Goal: Task Accomplishment & Management: Use online tool/utility

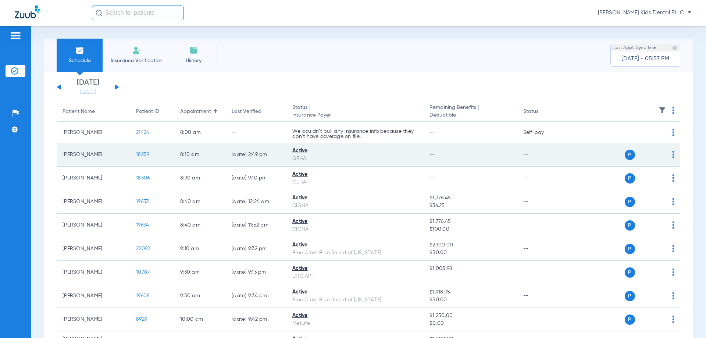
click at [140, 154] on span "18259" at bounding box center [142, 154] width 13 height 5
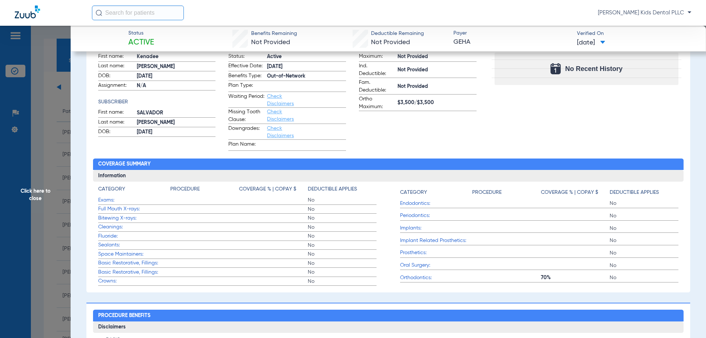
scroll to position [37, 0]
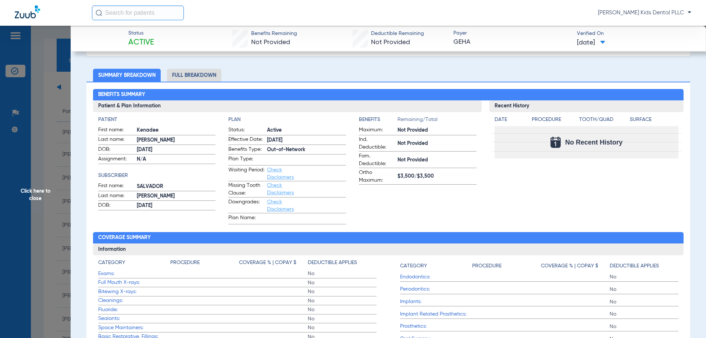
click at [185, 78] on li "Full Breakdown" at bounding box center [194, 75] width 54 height 13
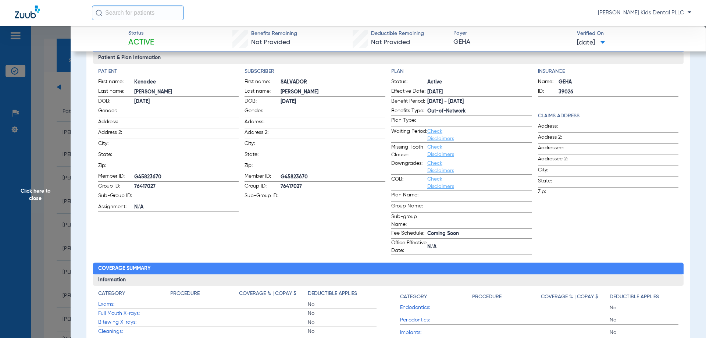
scroll to position [74, 0]
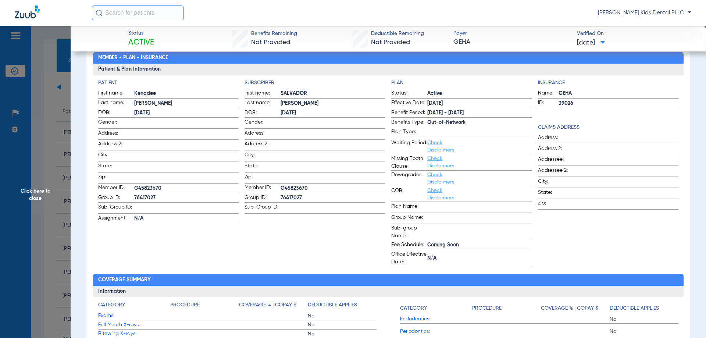
click at [41, 203] on span "Click here to close" at bounding box center [35, 195] width 71 height 338
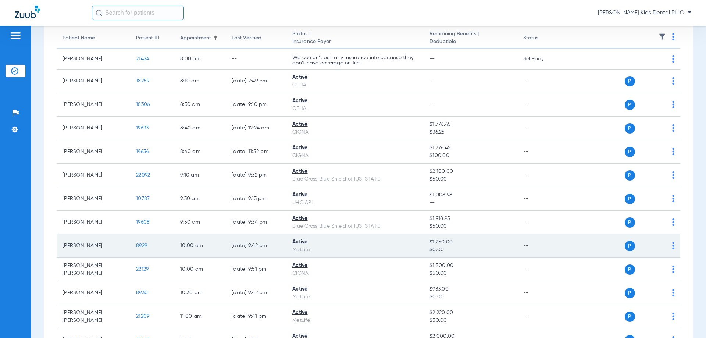
click at [144, 244] on span "8929" at bounding box center [141, 245] width 11 height 5
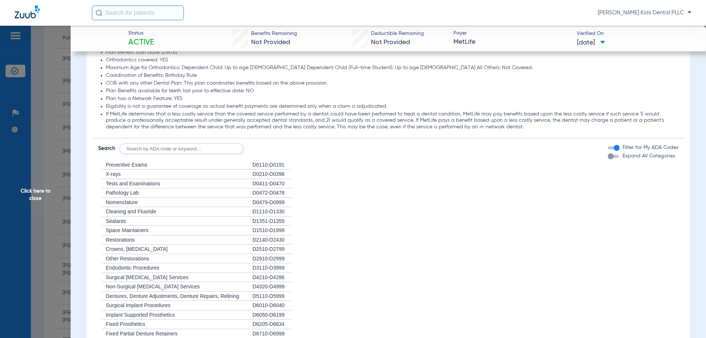
scroll to position [625, 0]
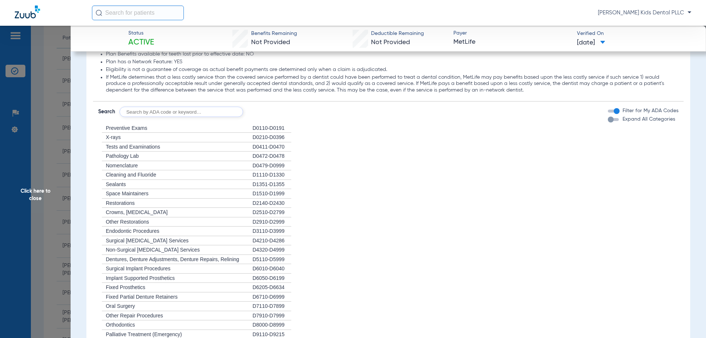
click at [35, 195] on span "Click here to close" at bounding box center [35, 195] width 71 height 338
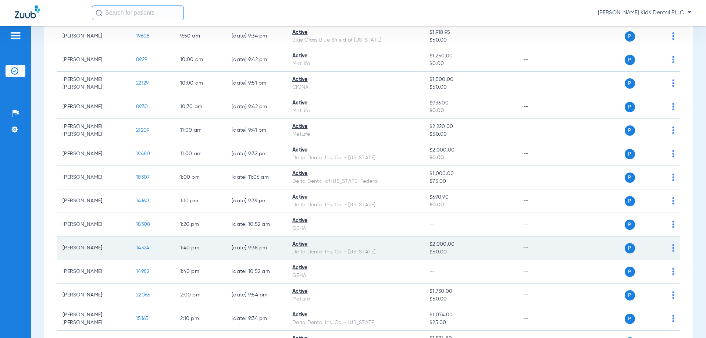
scroll to position [246, 0]
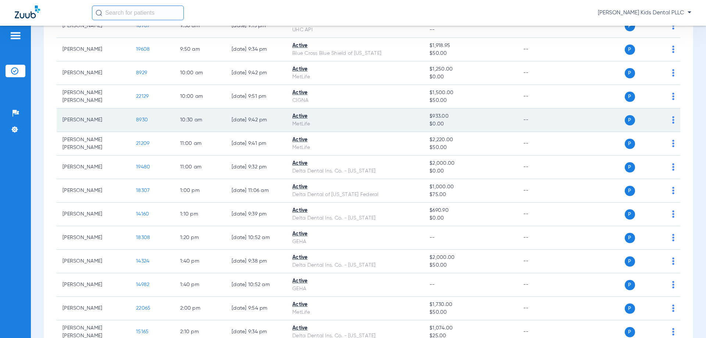
click at [145, 121] on span "8930" at bounding box center [142, 119] width 12 height 5
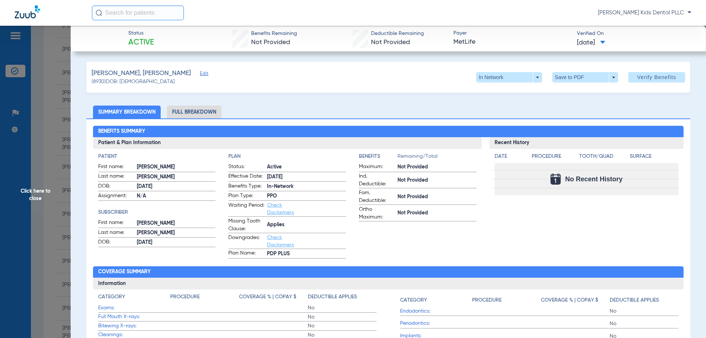
click at [38, 85] on span "Click here to close" at bounding box center [35, 195] width 71 height 338
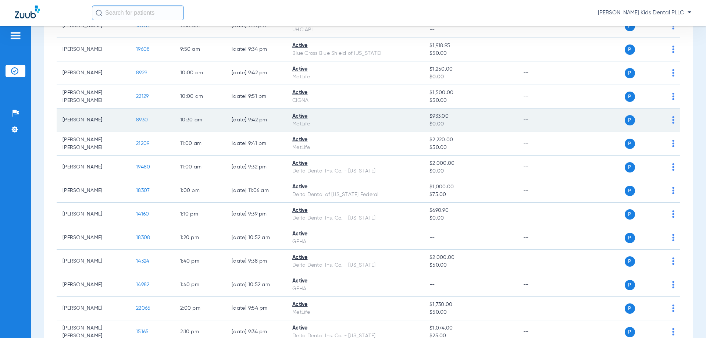
click at [146, 123] on td "8930" at bounding box center [152, 120] width 44 height 24
click at [146, 122] on span "8930" at bounding box center [142, 119] width 12 height 5
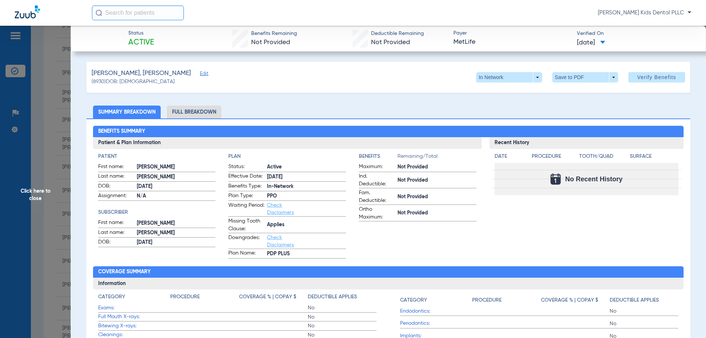
click at [190, 110] on li "Full Breakdown" at bounding box center [194, 112] width 54 height 13
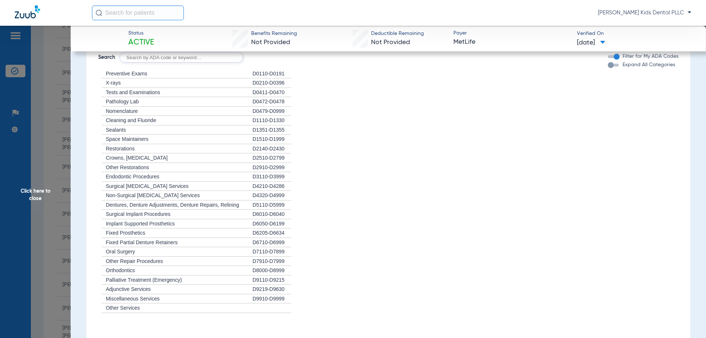
scroll to position [1000, 0]
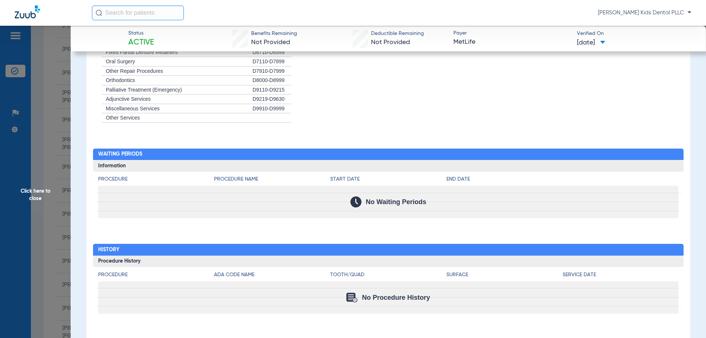
click at [29, 195] on span "Click here to close" at bounding box center [35, 195] width 71 height 338
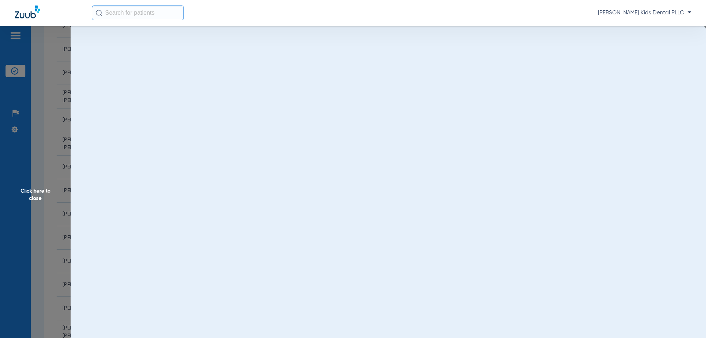
scroll to position [0, 0]
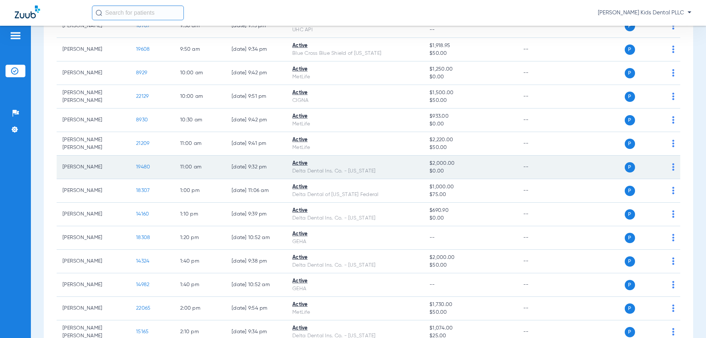
click at [143, 169] on span "19480" at bounding box center [143, 166] width 14 height 5
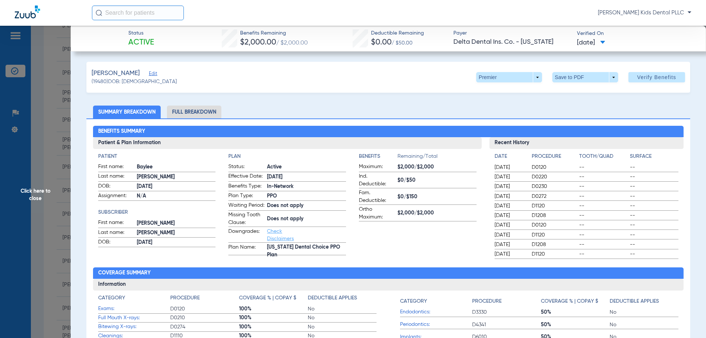
click at [197, 114] on li "Full Breakdown" at bounding box center [194, 112] width 54 height 13
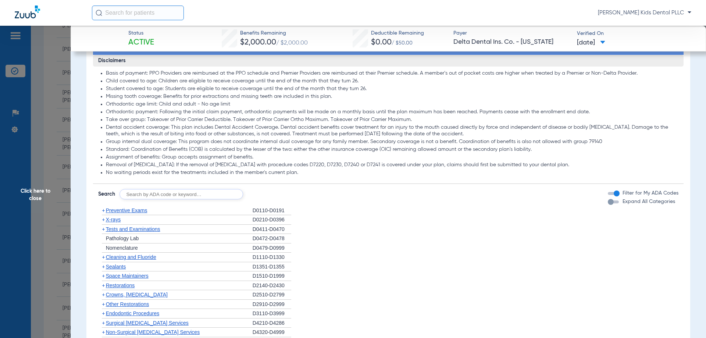
scroll to position [662, 0]
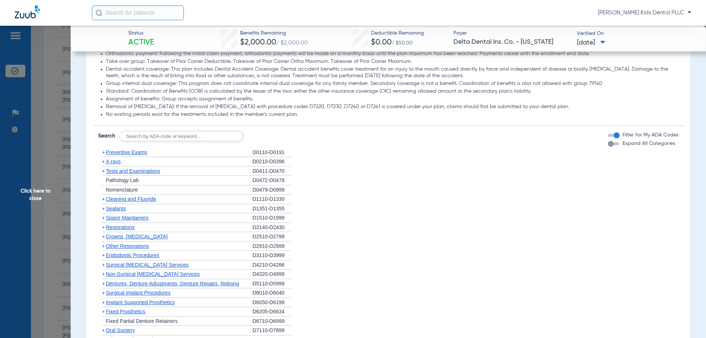
drag, startPoint x: 102, startPoint y: 157, endPoint x: 109, endPoint y: 163, distance: 8.9
click at [102, 155] on span "+" at bounding box center [103, 152] width 3 height 6
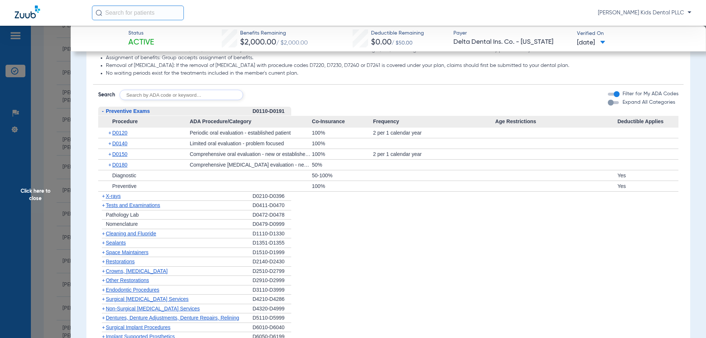
scroll to position [735, 0]
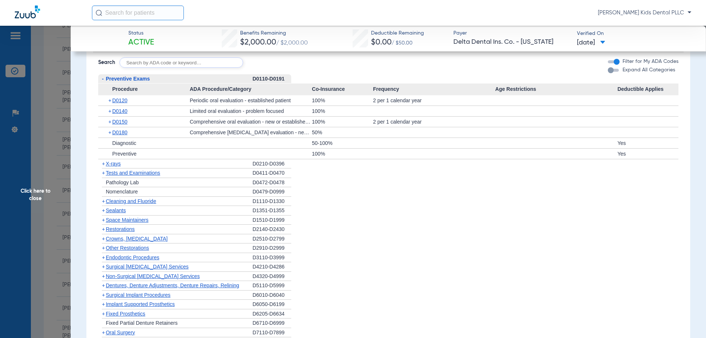
click at [105, 206] on span "+" at bounding box center [102, 201] width 8 height 9
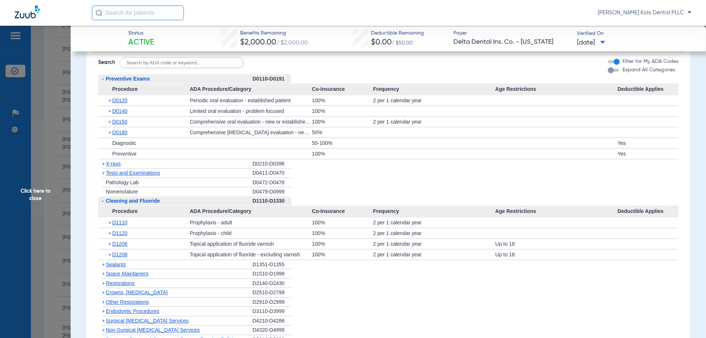
click at [145, 68] on input "text" at bounding box center [182, 62] width 124 height 10
click at [132, 68] on input "d47940" at bounding box center [182, 62] width 124 height 10
type input "d7940"
click at [268, 68] on button "Search" at bounding box center [270, 62] width 29 height 10
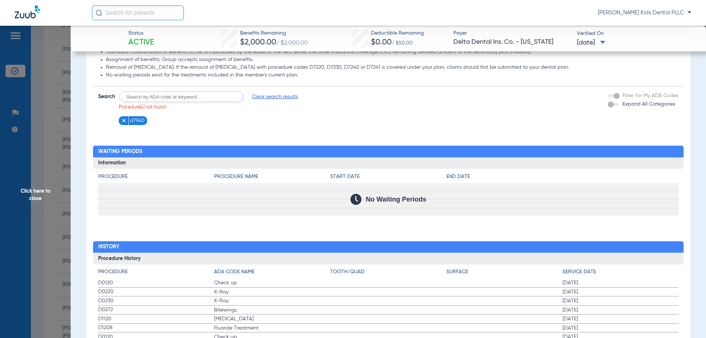
scroll to position [597, 0]
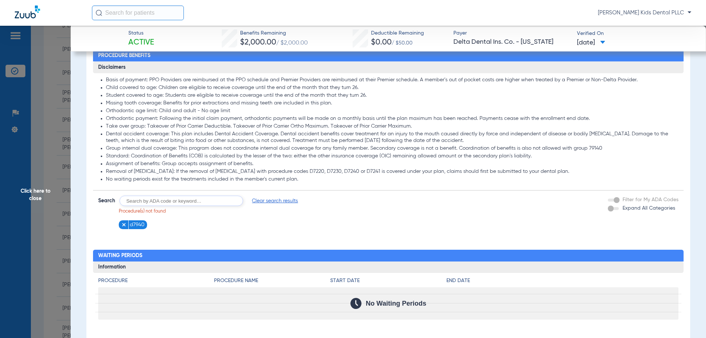
click at [120, 229] on li "d7940" at bounding box center [133, 224] width 29 height 9
click at [121, 227] on img at bounding box center [123, 224] width 5 height 5
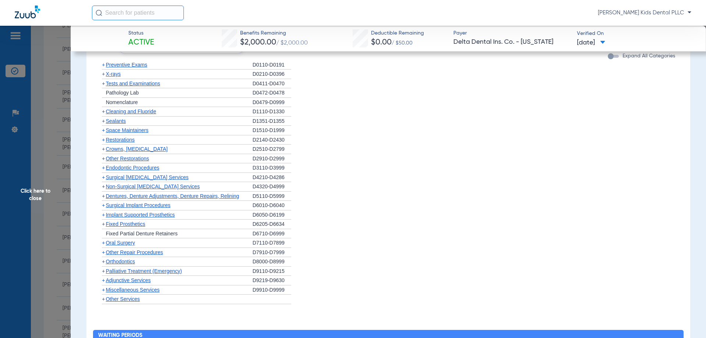
scroll to position [744, 0]
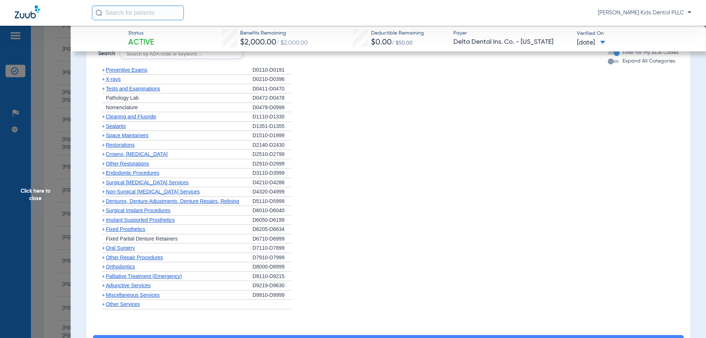
click at [105, 75] on span "+" at bounding box center [102, 69] width 8 height 9
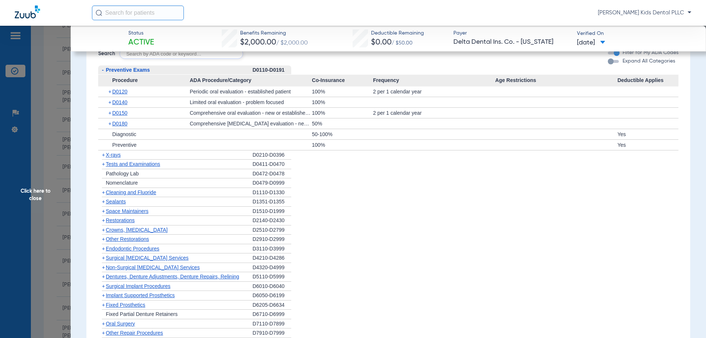
click at [102, 158] on span "+" at bounding box center [103, 155] width 3 height 6
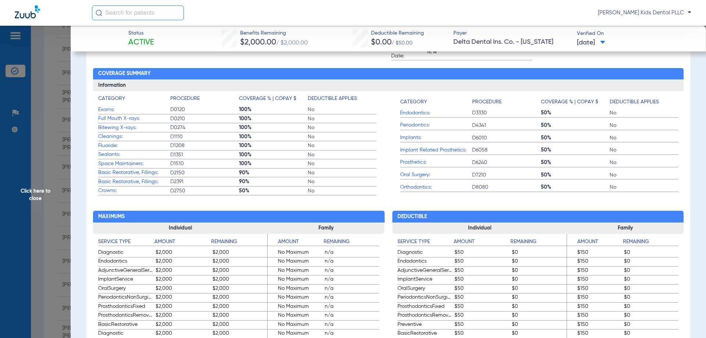
scroll to position [266, 0]
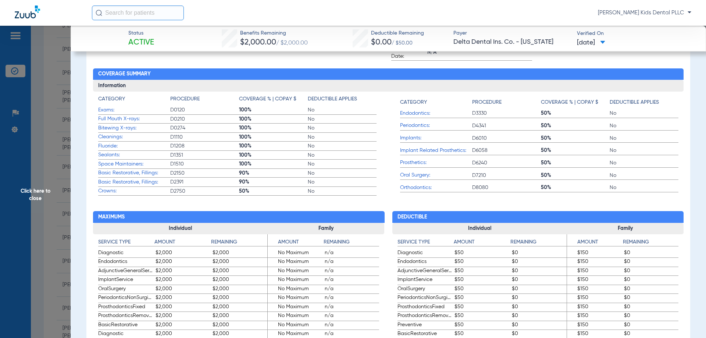
drag, startPoint x: 40, startPoint y: 191, endPoint x: 121, endPoint y: 170, distance: 84.1
click at [40, 191] on span "Click here to close" at bounding box center [35, 195] width 71 height 338
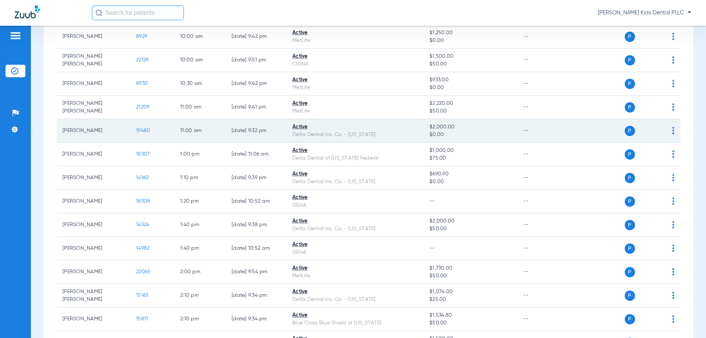
scroll to position [283, 0]
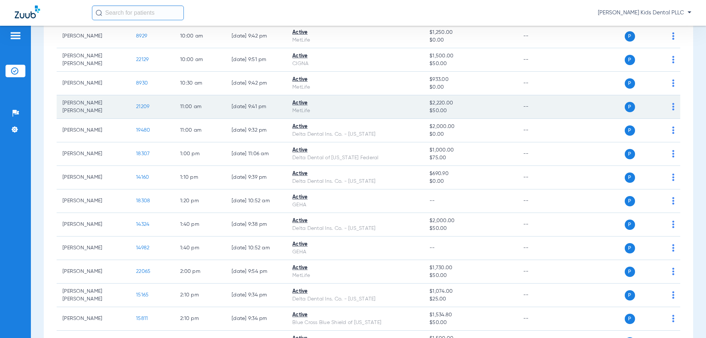
click at [145, 109] on span "21209" at bounding box center [142, 106] width 13 height 5
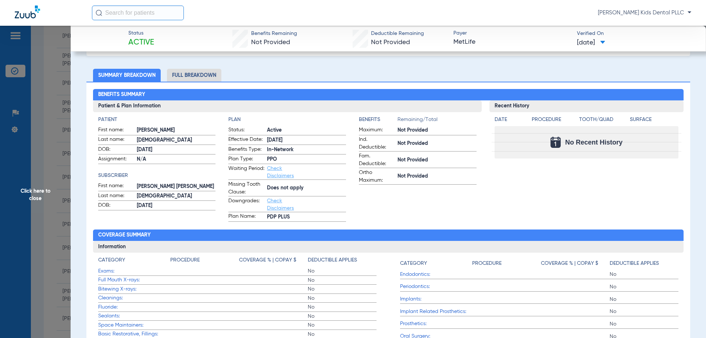
scroll to position [0, 0]
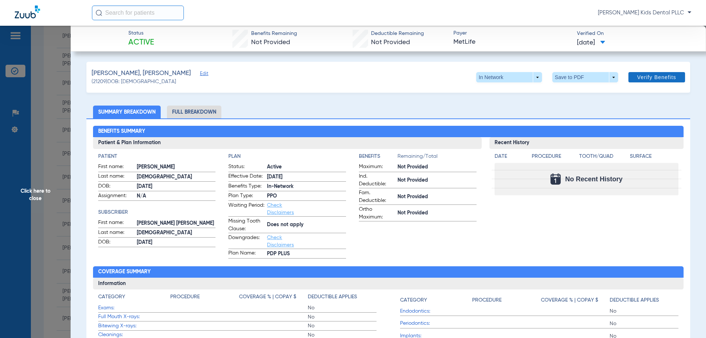
click at [637, 78] on span "Verify Benefits" at bounding box center [656, 77] width 39 height 6
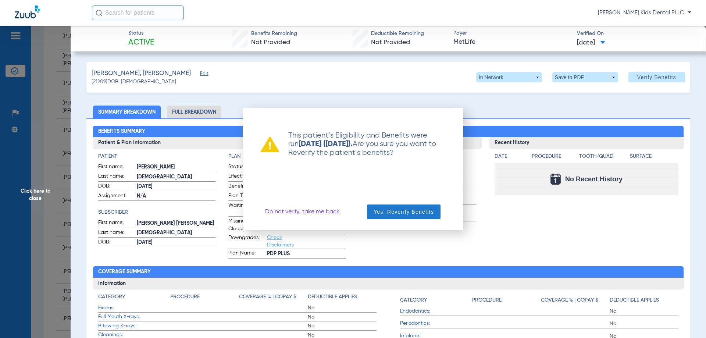
click at [397, 214] on span "Yes, Reverify Benefits" at bounding box center [404, 211] width 60 height 7
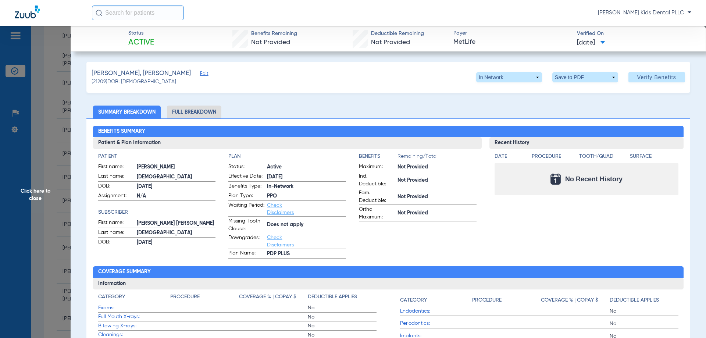
drag, startPoint x: 34, startPoint y: 193, endPoint x: 88, endPoint y: 204, distance: 54.4
click at [34, 193] on span "Click here to close" at bounding box center [35, 195] width 71 height 338
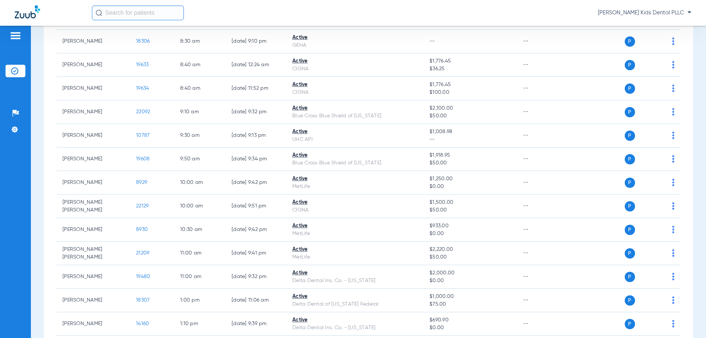
scroll to position [136, 0]
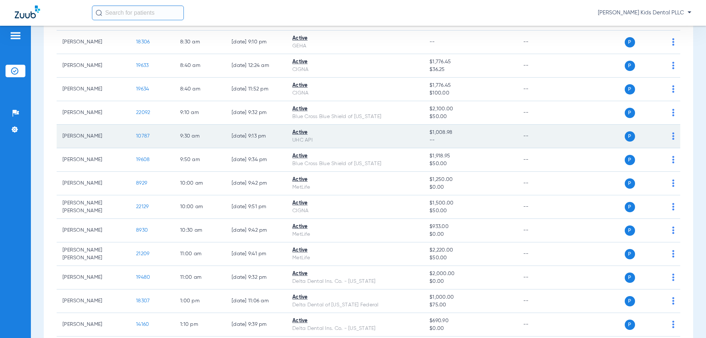
click at [148, 138] on span "10787" at bounding box center [143, 135] width 14 height 5
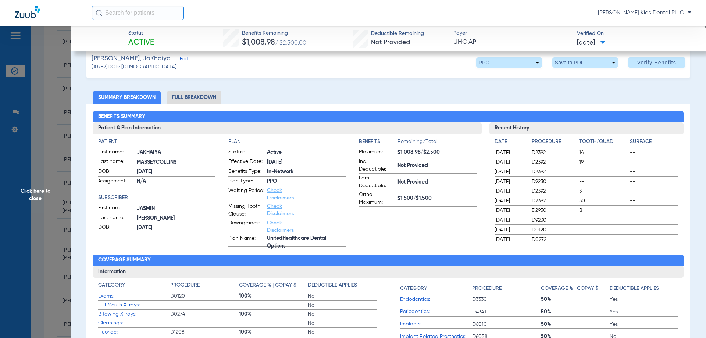
scroll to position [0, 0]
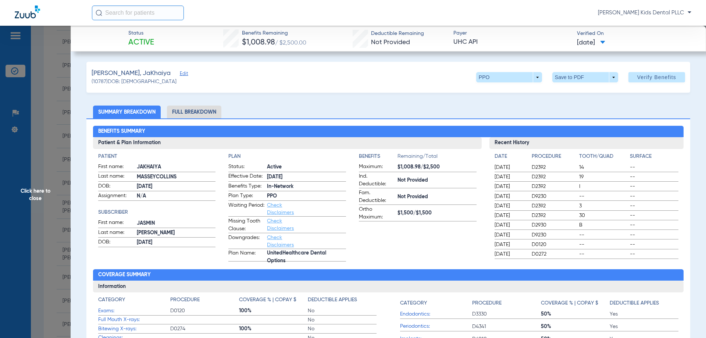
click at [185, 110] on li "Full Breakdown" at bounding box center [194, 112] width 54 height 13
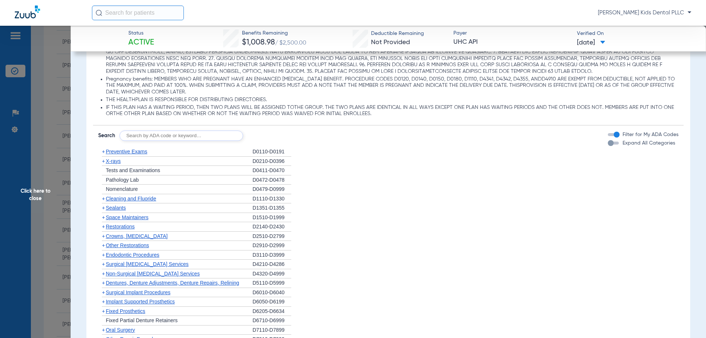
scroll to position [699, 0]
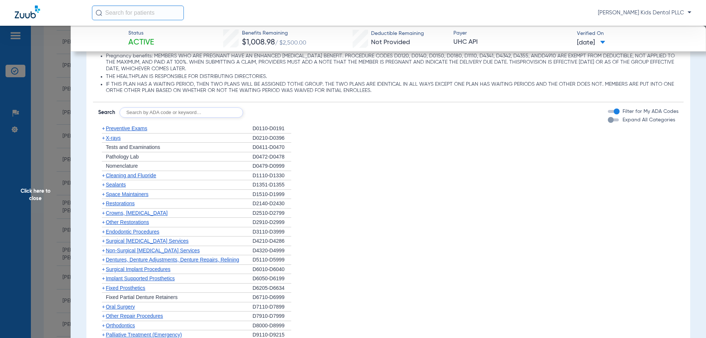
click at [105, 139] on span "+" at bounding box center [102, 137] width 8 height 9
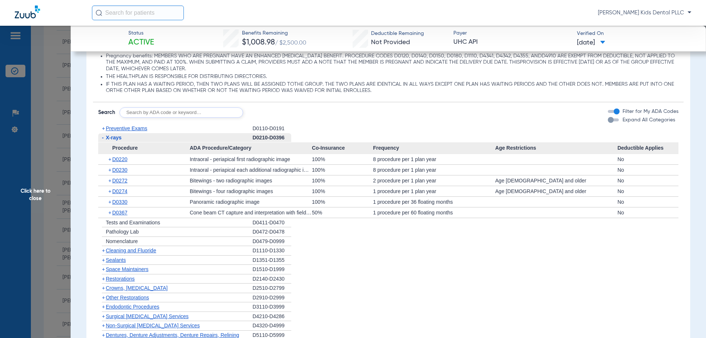
click at [39, 189] on span "Click here to close" at bounding box center [35, 195] width 71 height 338
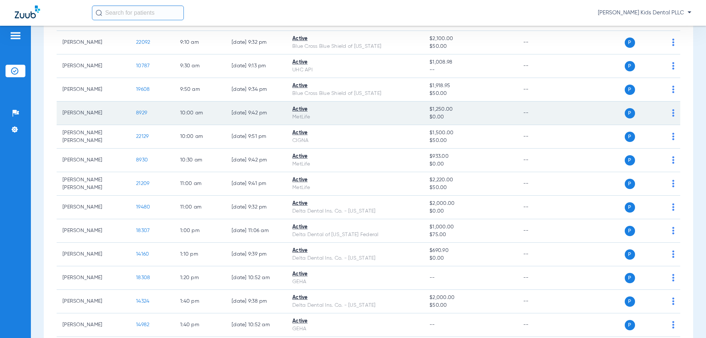
scroll to position [210, 0]
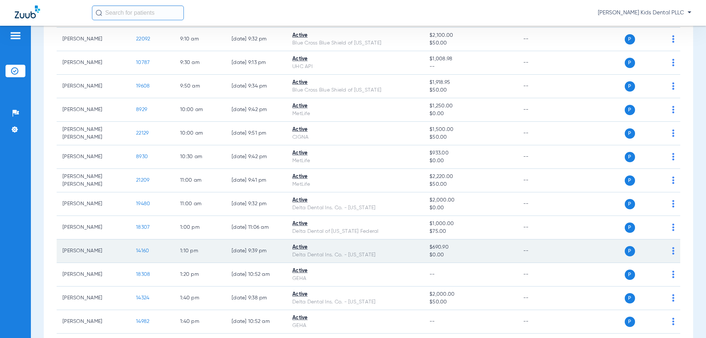
click at [143, 248] on span "14160" at bounding box center [142, 250] width 13 height 5
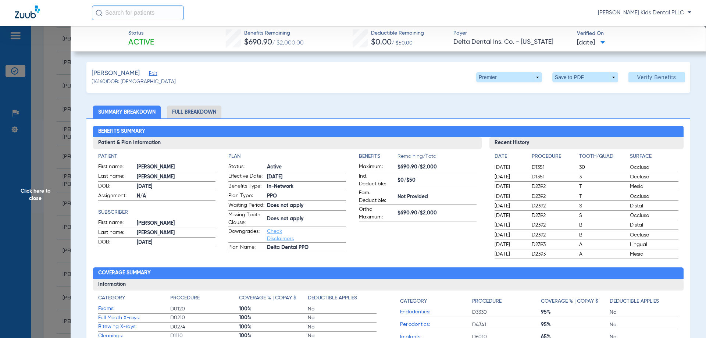
click at [201, 115] on li "Full Breakdown" at bounding box center [194, 112] width 54 height 13
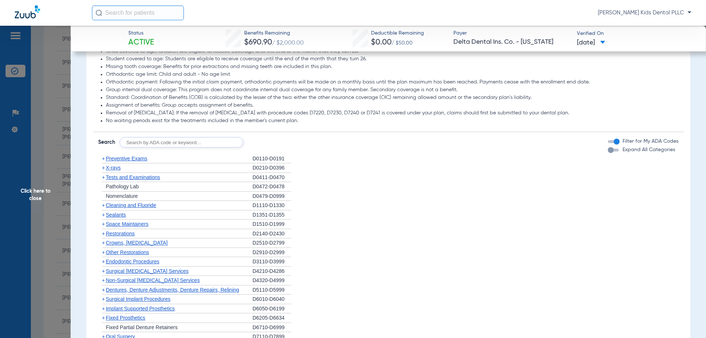
scroll to position [625, 0]
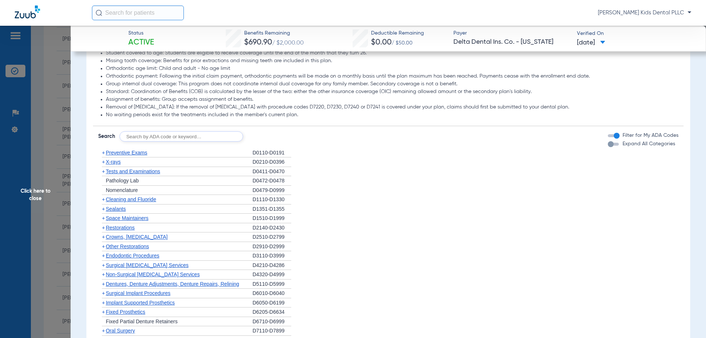
drag, startPoint x: 29, startPoint y: 190, endPoint x: 4, endPoint y: 190, distance: 25.0
click at [30, 190] on span "Click here to close" at bounding box center [35, 195] width 71 height 338
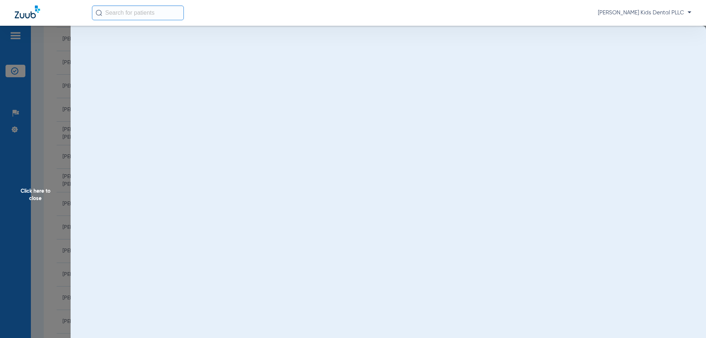
scroll to position [0, 0]
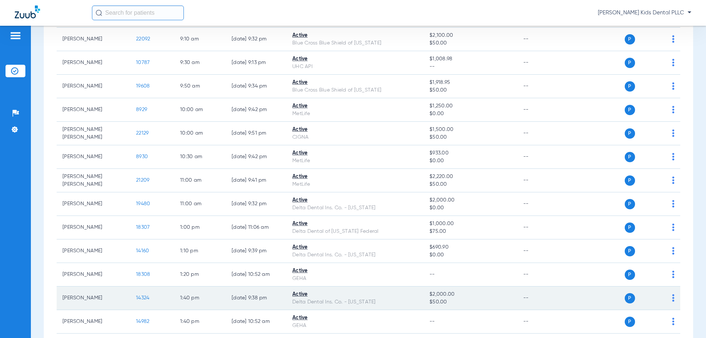
click at [138, 298] on span "14324" at bounding box center [142, 297] width 13 height 5
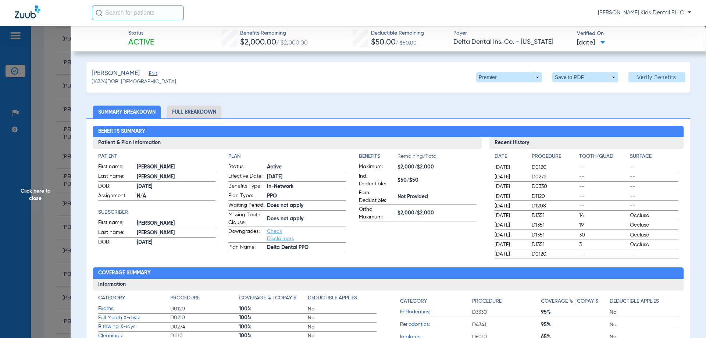
click at [24, 189] on span "Click here to close" at bounding box center [35, 195] width 71 height 338
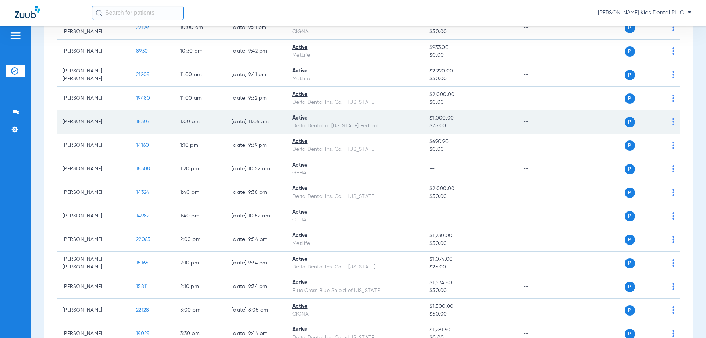
scroll to position [357, 0]
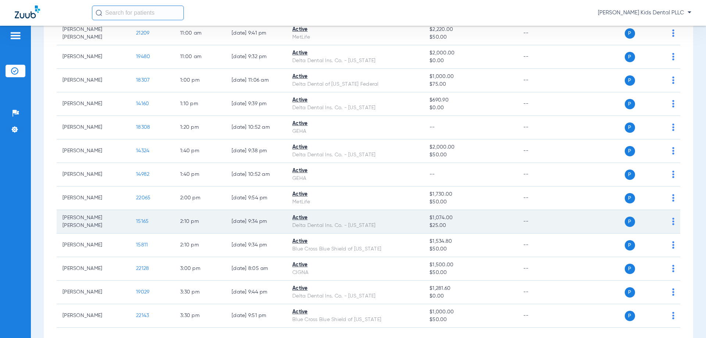
click at [146, 222] on span "15165" at bounding box center [142, 221] width 13 height 5
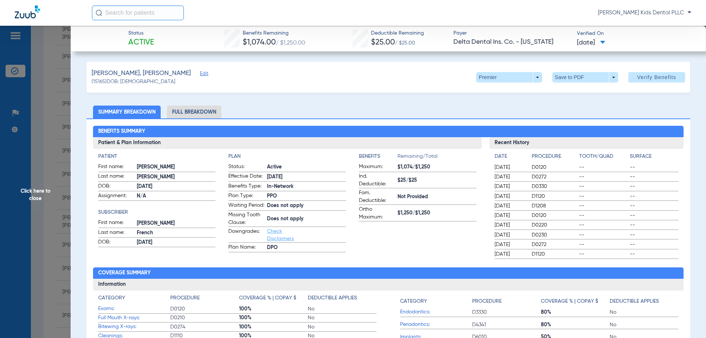
click at [184, 115] on li "Full Breakdown" at bounding box center [194, 112] width 54 height 13
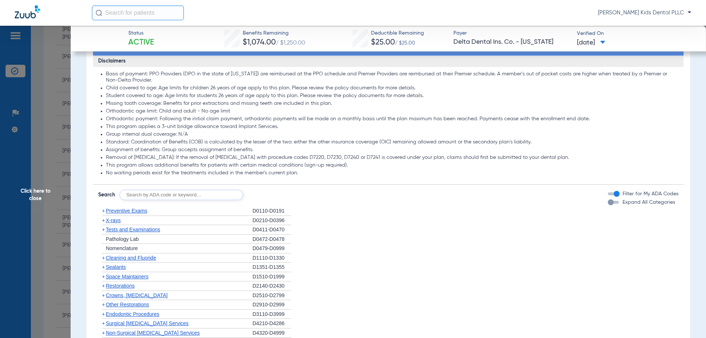
scroll to position [662, 0]
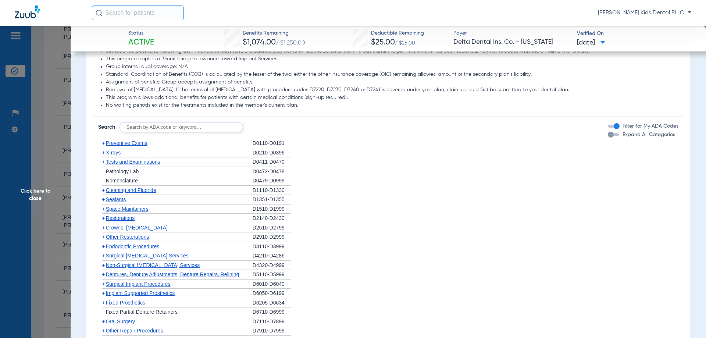
drag, startPoint x: 103, startPoint y: 197, endPoint x: 107, endPoint y: 200, distance: 4.7
click at [103, 193] on span "+" at bounding box center [103, 190] width 3 height 6
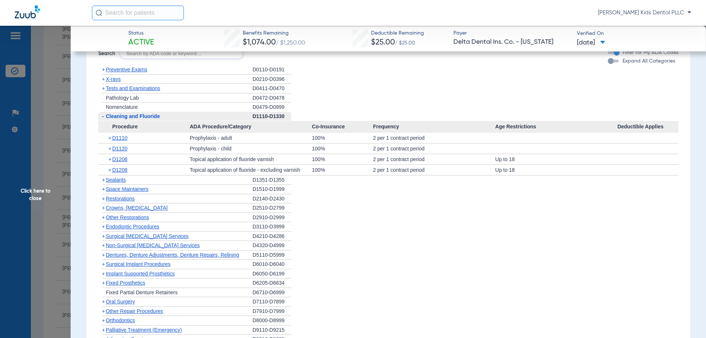
scroll to position [699, 0]
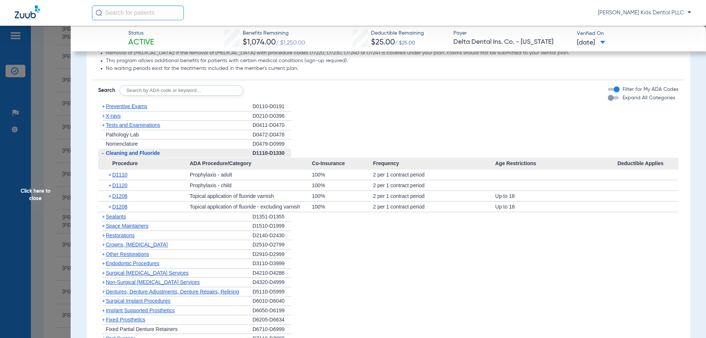
click at [105, 119] on span "+" at bounding box center [103, 116] width 3 height 6
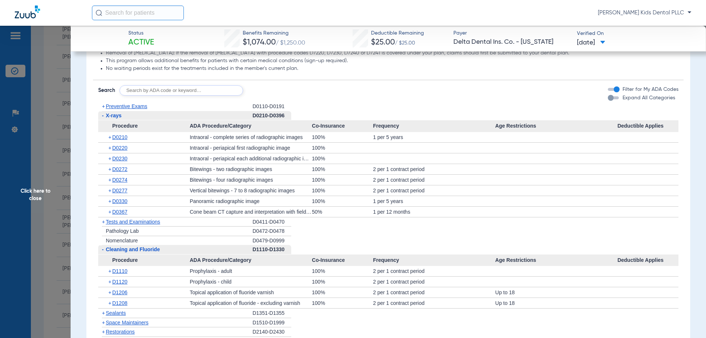
click at [37, 193] on span "Click here to close" at bounding box center [35, 195] width 71 height 338
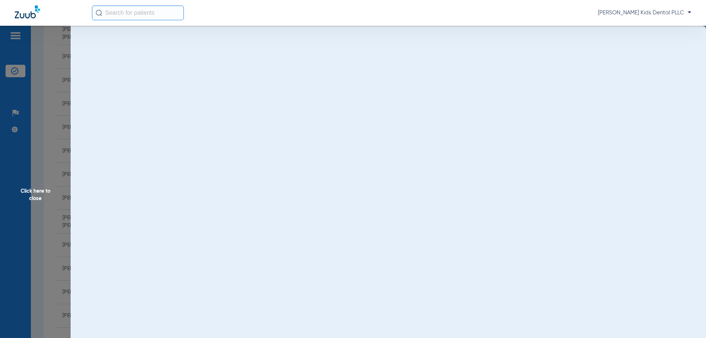
scroll to position [0, 0]
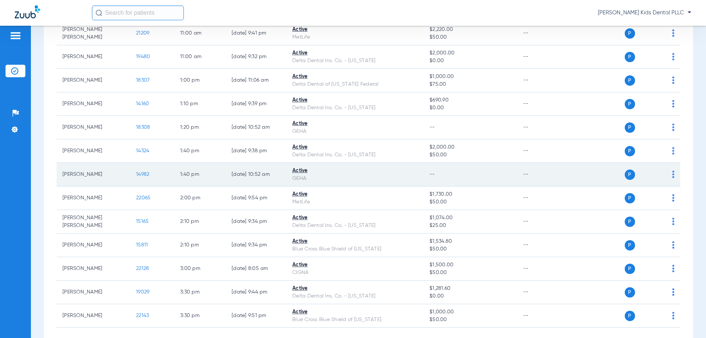
click at [141, 174] on span "14982" at bounding box center [142, 174] width 13 height 5
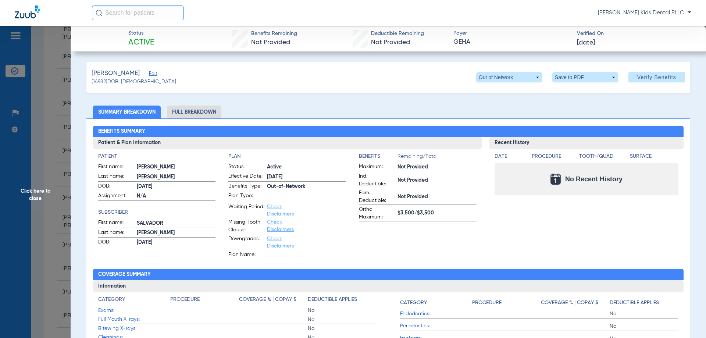
click at [188, 107] on li "Full Breakdown" at bounding box center [194, 112] width 54 height 13
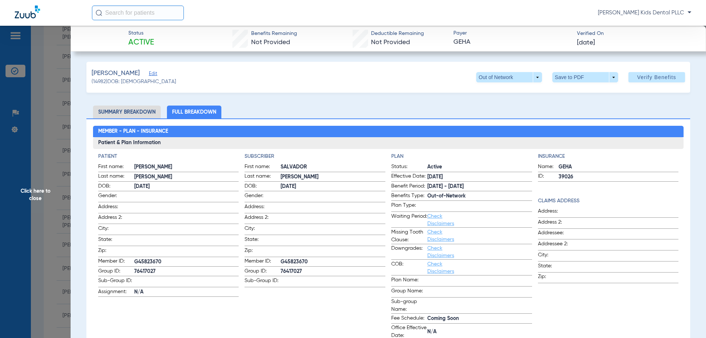
click at [38, 194] on span "Click here to close" at bounding box center [35, 195] width 71 height 338
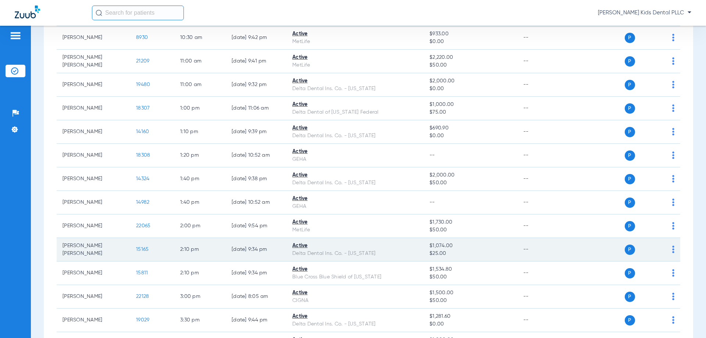
scroll to position [283, 0]
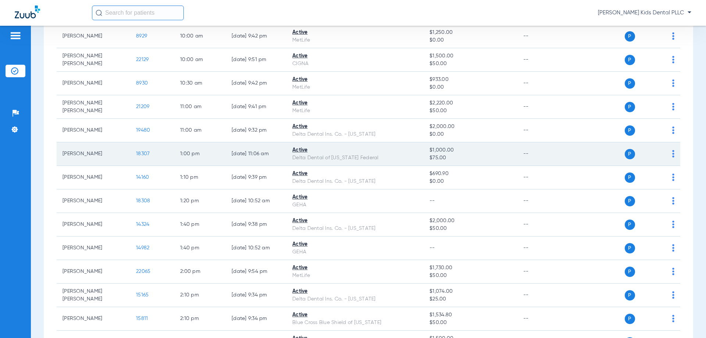
click at [144, 154] on span "18307" at bounding box center [143, 153] width 14 height 5
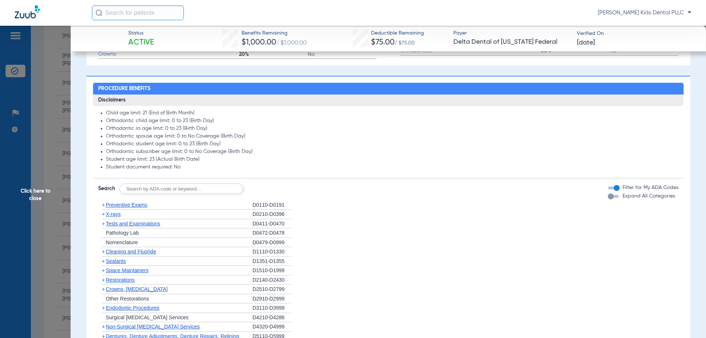
scroll to position [368, 0]
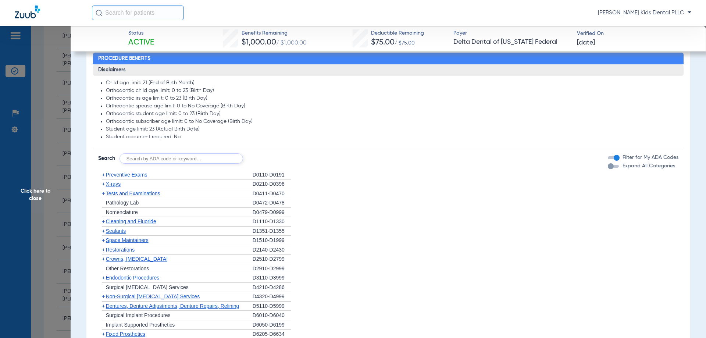
click at [103, 186] on span "+" at bounding box center [103, 184] width 3 height 6
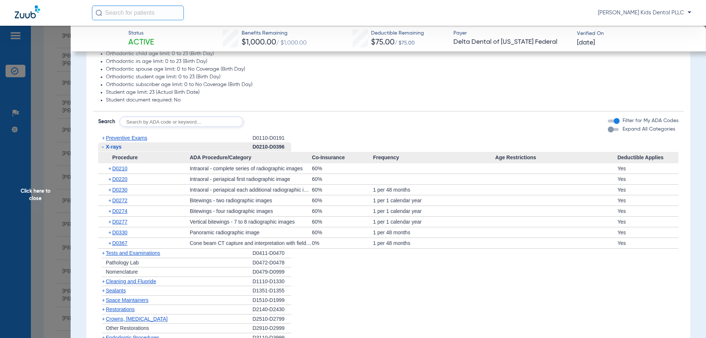
scroll to position [478, 0]
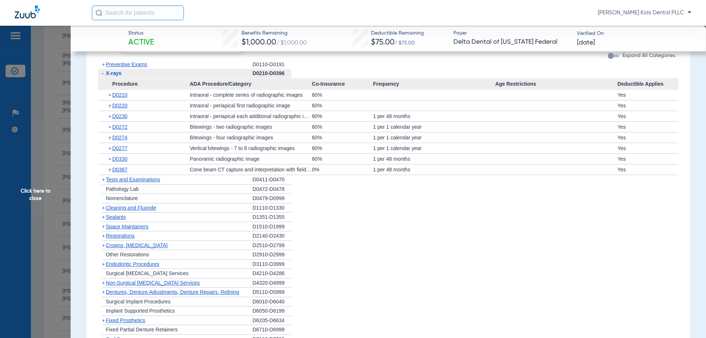
click at [106, 208] on span "Cleaning and Fluoride" at bounding box center [131, 208] width 50 height 6
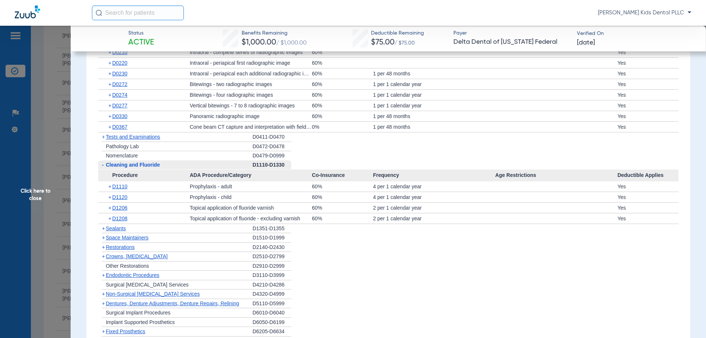
scroll to position [552, 0]
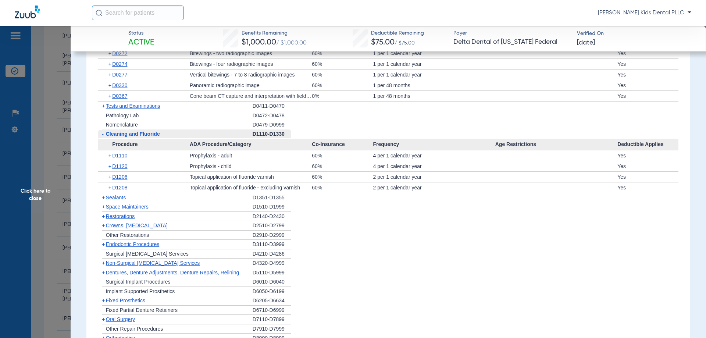
click at [105, 199] on span "+" at bounding box center [103, 198] width 3 height 6
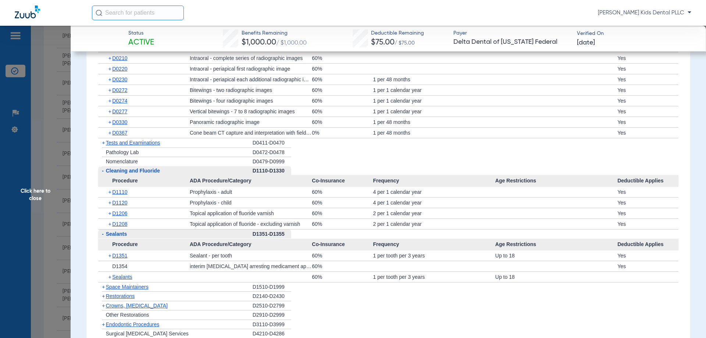
scroll to position [478, 0]
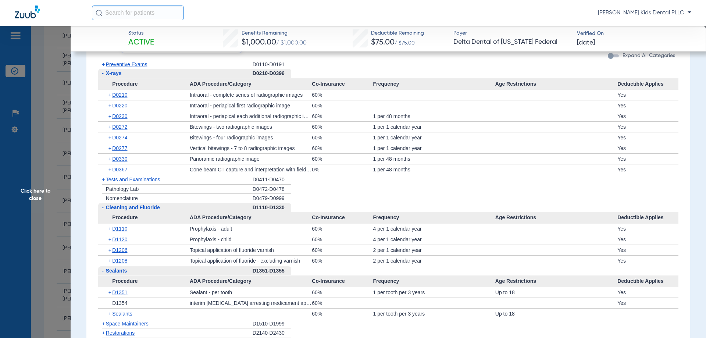
click at [103, 63] on span "+" at bounding box center [103, 64] width 3 height 6
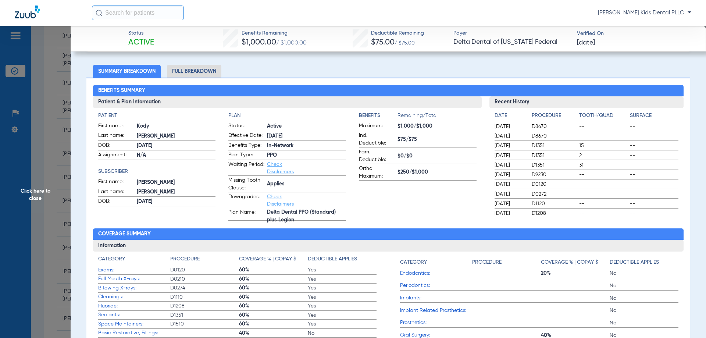
scroll to position [37, 0]
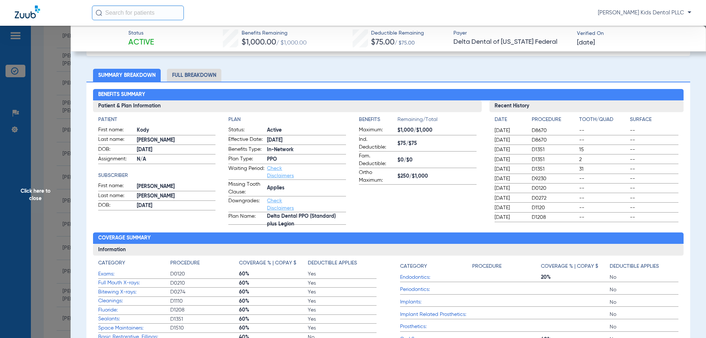
click at [188, 75] on li "Full Breakdown" at bounding box center [194, 75] width 54 height 13
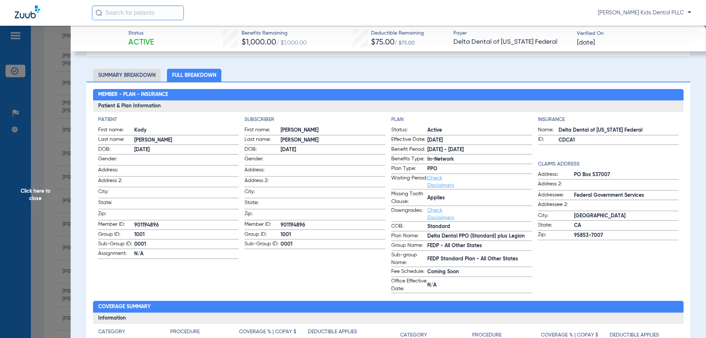
drag, startPoint x: 28, startPoint y: 195, endPoint x: 47, endPoint y: 197, distance: 18.5
click at [28, 195] on span "Click here to close" at bounding box center [35, 195] width 71 height 338
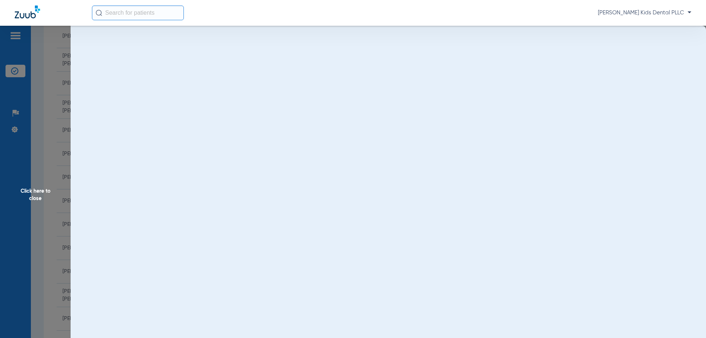
scroll to position [0, 0]
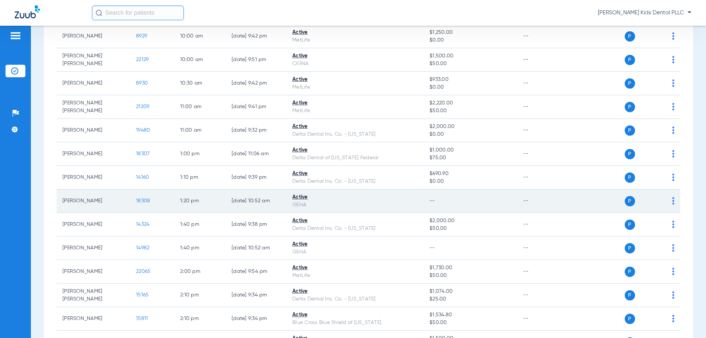
click at [140, 198] on span "18308" at bounding box center [143, 200] width 14 height 5
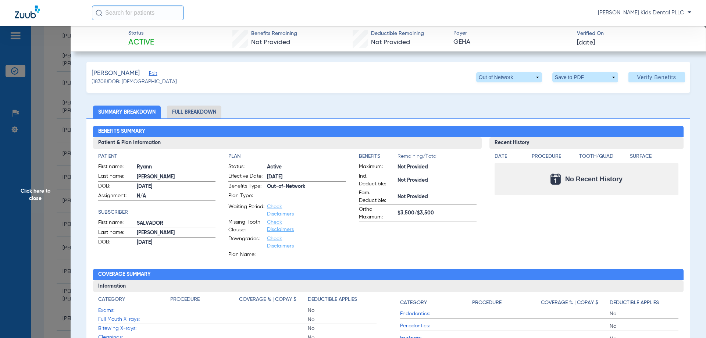
click at [41, 194] on span "Click here to close" at bounding box center [35, 195] width 71 height 338
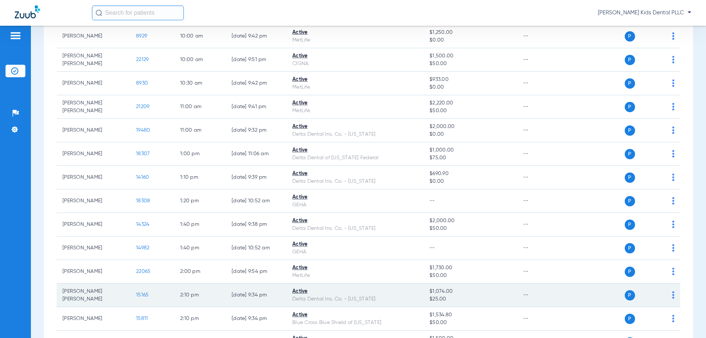
click at [137, 296] on span "15165" at bounding box center [142, 294] width 13 height 5
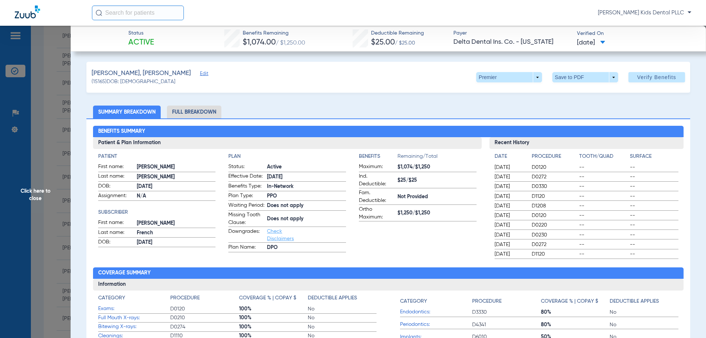
click at [193, 115] on li "Full Breakdown" at bounding box center [194, 112] width 54 height 13
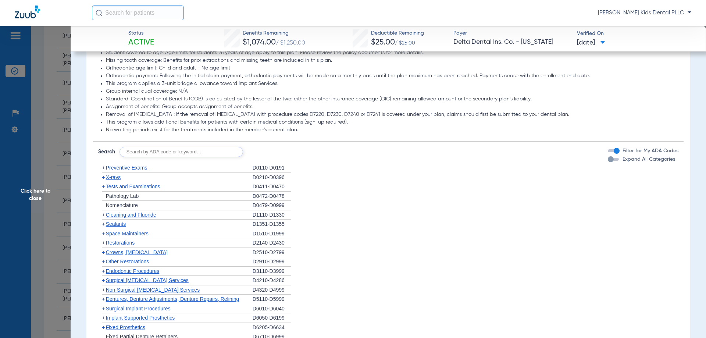
scroll to position [662, 0]
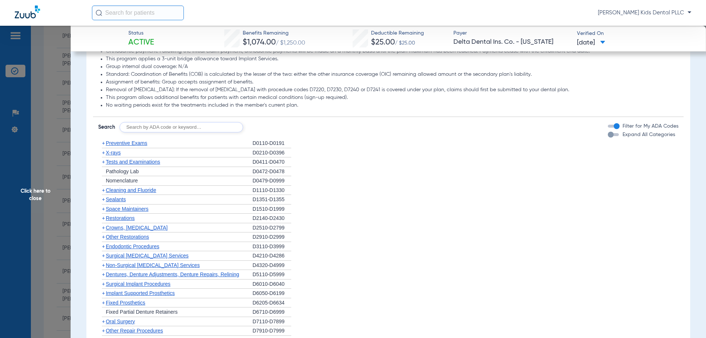
click at [104, 146] on span "+" at bounding box center [103, 143] width 3 height 6
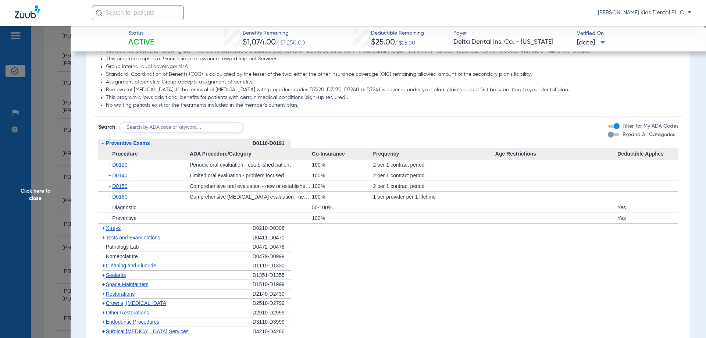
scroll to position [699, 0]
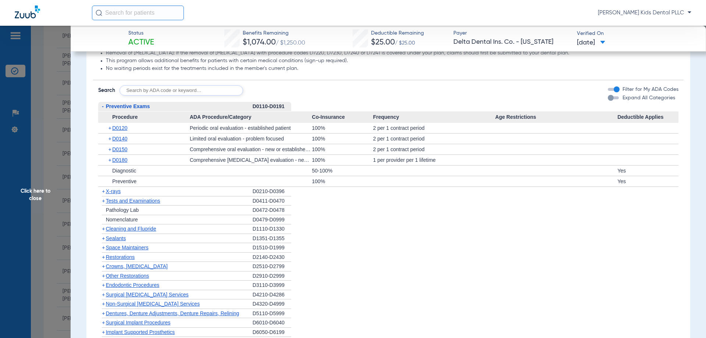
click at [102, 194] on span "+" at bounding box center [103, 191] width 3 height 6
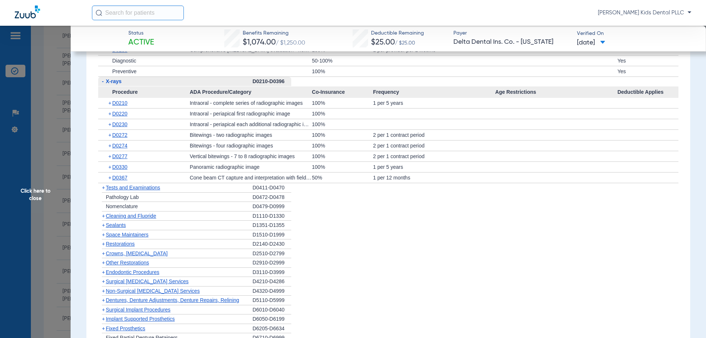
scroll to position [809, 0]
click at [104, 218] on span "+" at bounding box center [103, 215] width 3 height 6
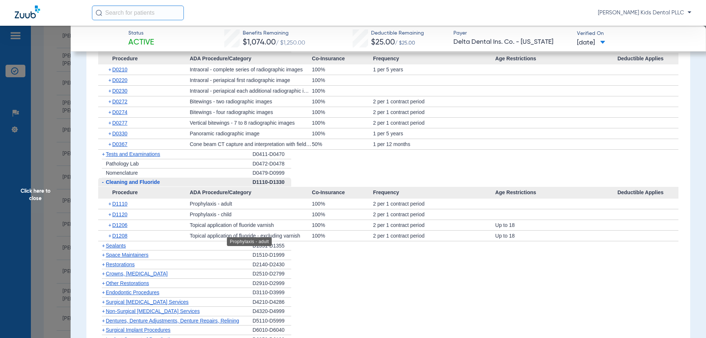
scroll to position [846, 0]
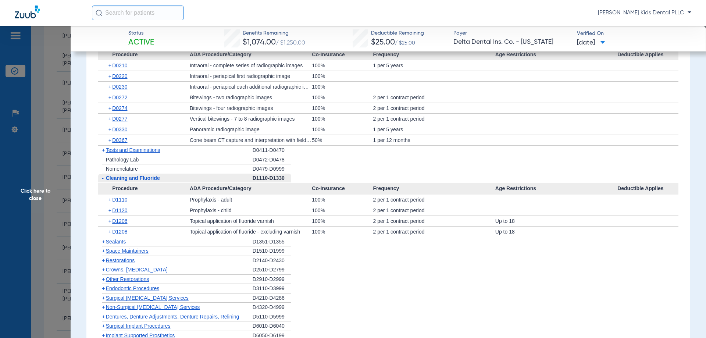
drag, startPoint x: 33, startPoint y: 189, endPoint x: 0, endPoint y: 179, distance: 34.6
click at [33, 189] on span "Click here to close" at bounding box center [35, 195] width 71 height 338
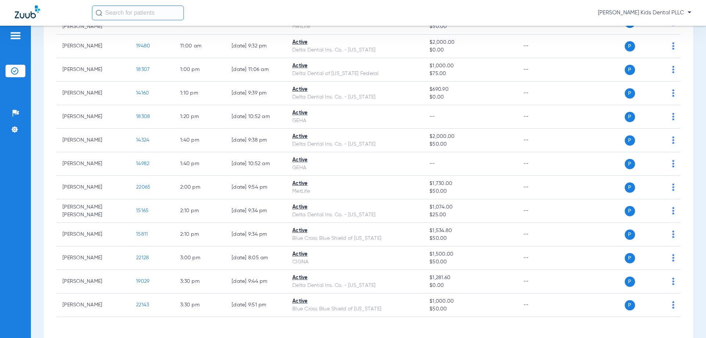
scroll to position [368, 0]
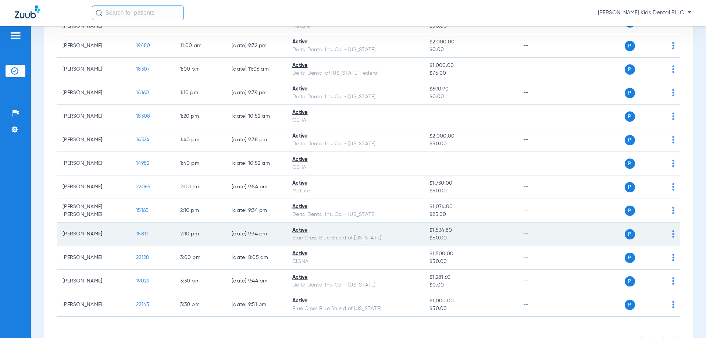
click at [145, 234] on span "15811" at bounding box center [142, 233] width 12 height 5
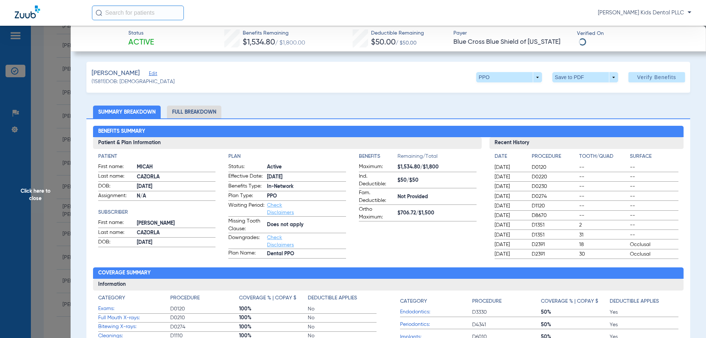
click at [190, 112] on li "Full Breakdown" at bounding box center [194, 112] width 54 height 13
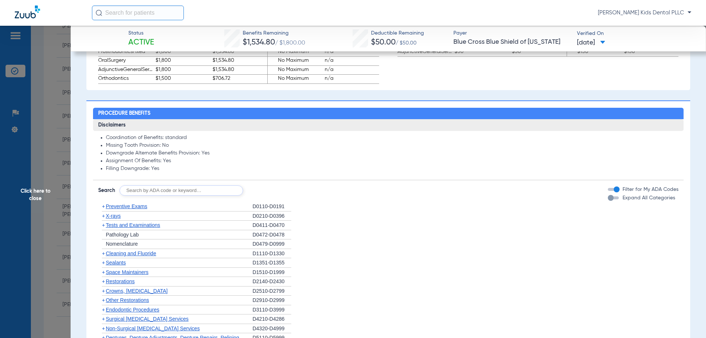
scroll to position [699, 0]
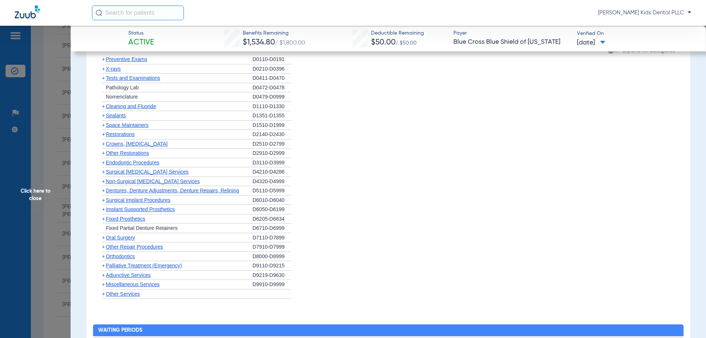
drag, startPoint x: 102, startPoint y: 105, endPoint x: 110, endPoint y: 110, distance: 9.3
click at [102, 105] on span "+" at bounding box center [103, 106] width 3 height 6
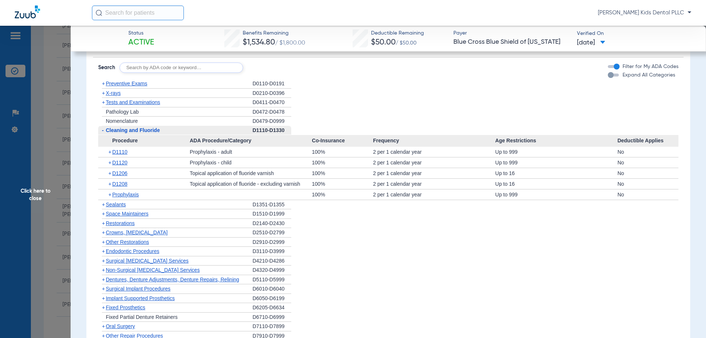
scroll to position [662, 0]
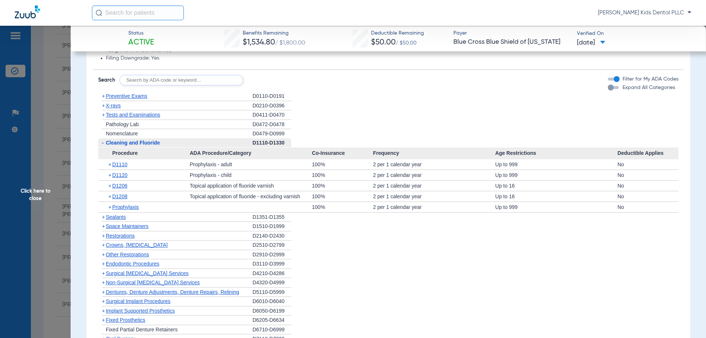
click at [104, 108] on span "+" at bounding box center [103, 106] width 3 height 6
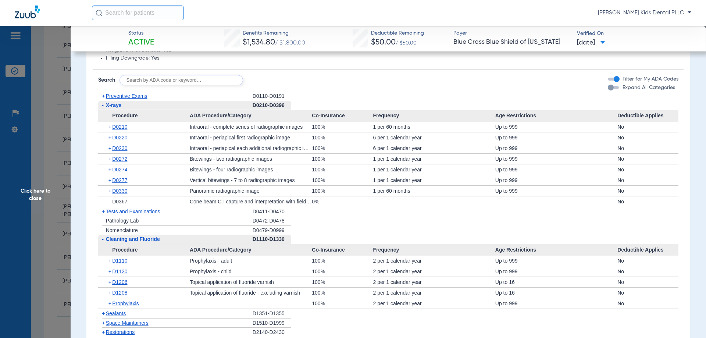
click at [106, 98] on span "Preventive Exams" at bounding box center [127, 96] width 42 height 6
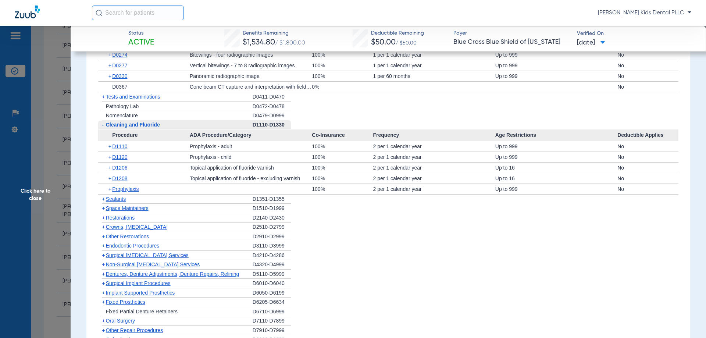
scroll to position [846, 0]
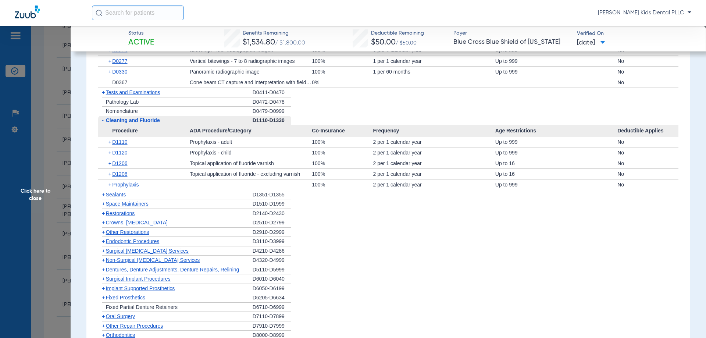
click at [103, 197] on span "+" at bounding box center [103, 195] width 3 height 6
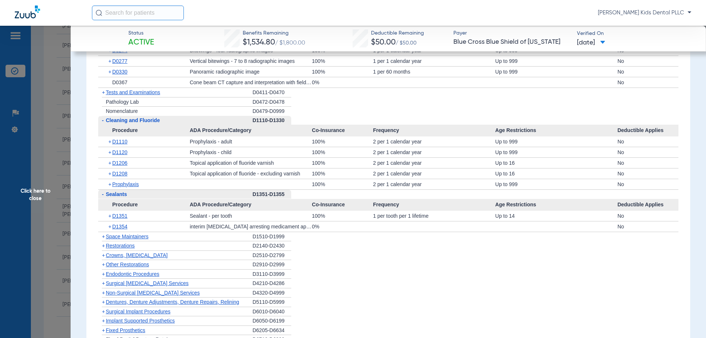
click at [27, 186] on span "Click here to close" at bounding box center [35, 195] width 71 height 338
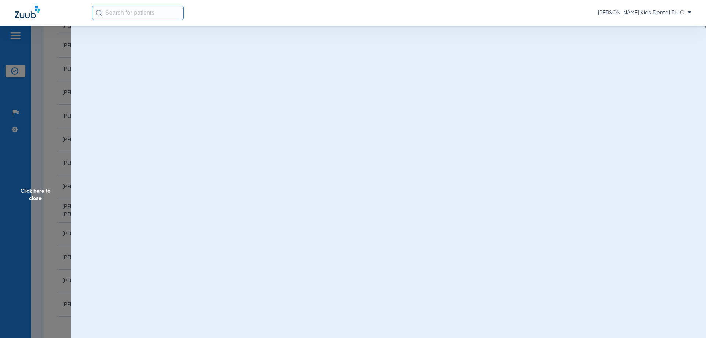
scroll to position [0, 0]
click at [29, 193] on span "Click here to close" at bounding box center [35, 195] width 71 height 338
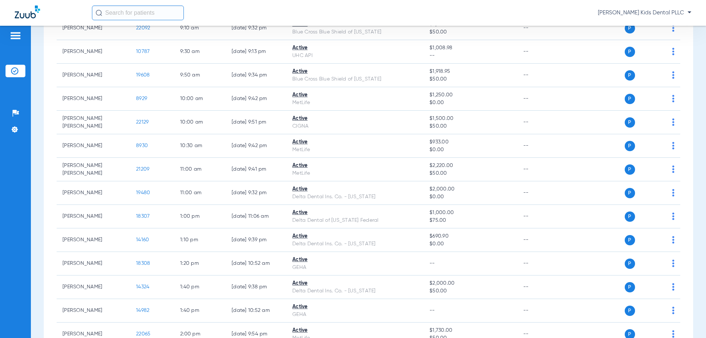
scroll to position [393, 0]
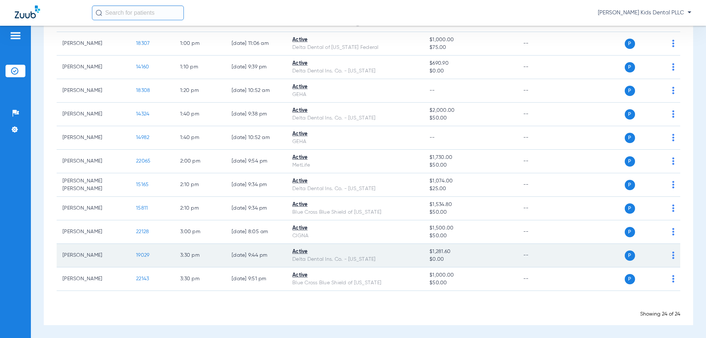
click at [144, 253] on span "19029" at bounding box center [142, 255] width 13 height 5
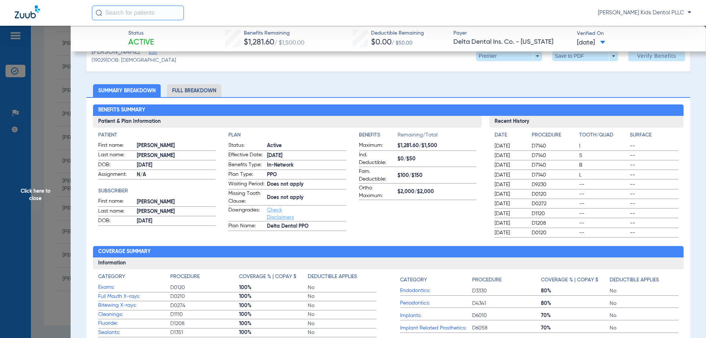
scroll to position [0, 0]
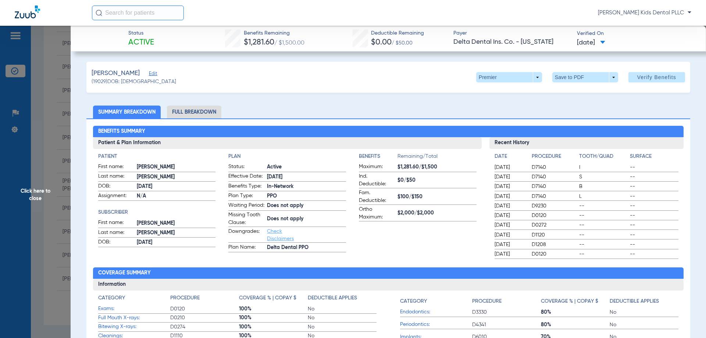
click at [186, 113] on li "Full Breakdown" at bounding box center [194, 112] width 54 height 13
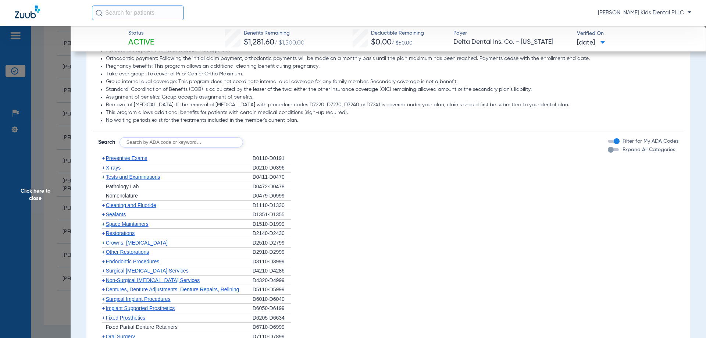
scroll to position [735, 0]
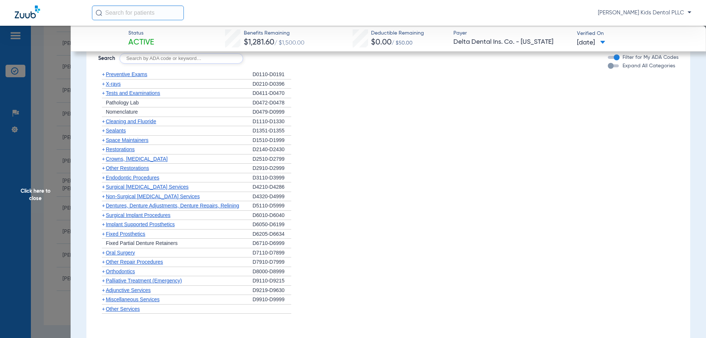
click at [103, 77] on span "+" at bounding box center [103, 74] width 3 height 6
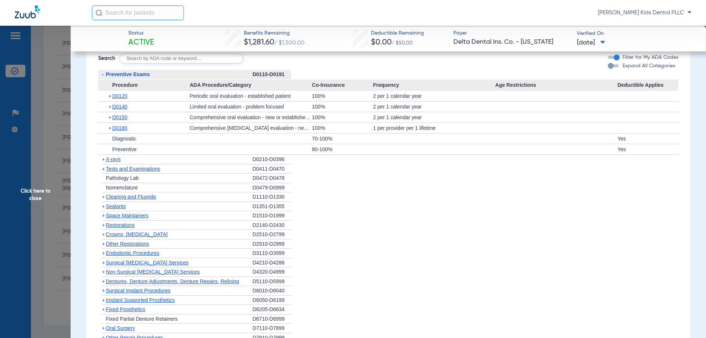
click at [102, 162] on span "+" at bounding box center [103, 159] width 3 height 6
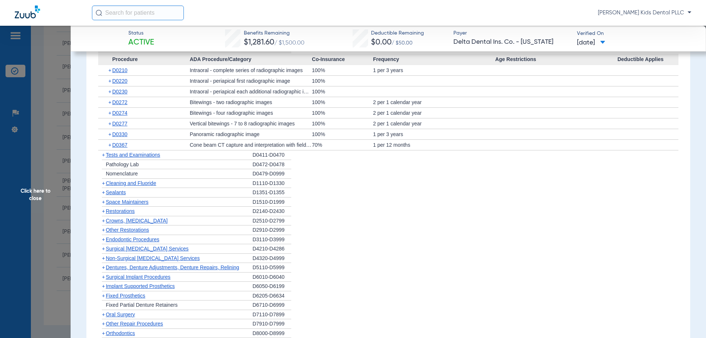
scroll to position [919, 0]
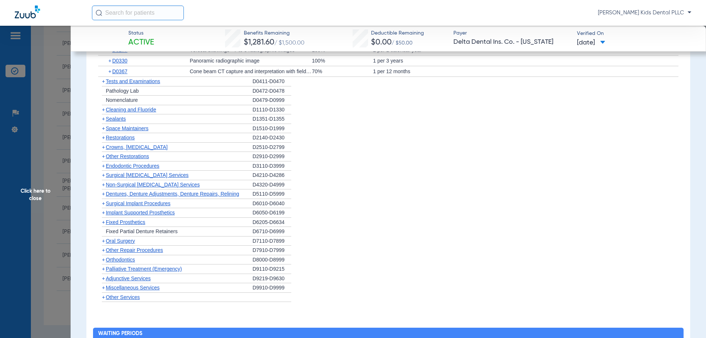
click at [104, 113] on span "+" at bounding box center [103, 110] width 3 height 6
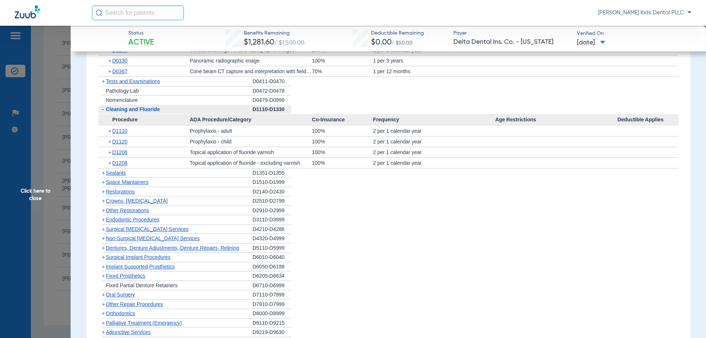
drag, startPoint x: 29, startPoint y: 187, endPoint x: 58, endPoint y: 186, distance: 28.7
click at [29, 187] on span "Click here to close" at bounding box center [35, 195] width 71 height 338
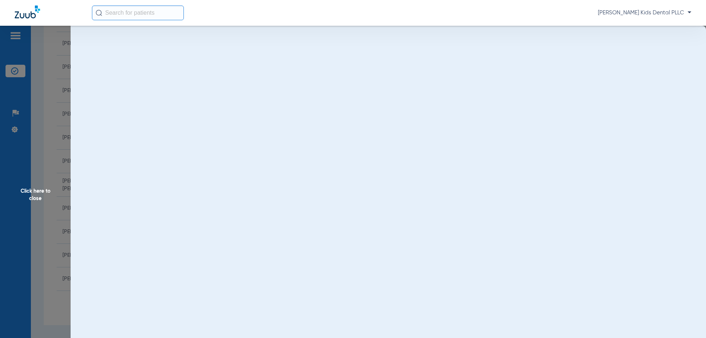
scroll to position [0, 0]
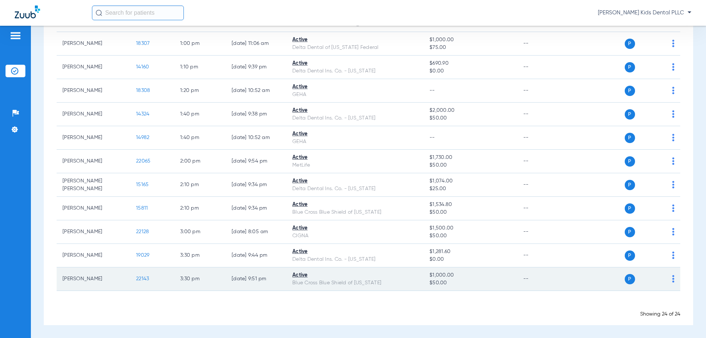
click at [150, 278] on td "22143" at bounding box center [152, 279] width 44 height 24
click at [146, 278] on span "22143" at bounding box center [142, 278] width 13 height 5
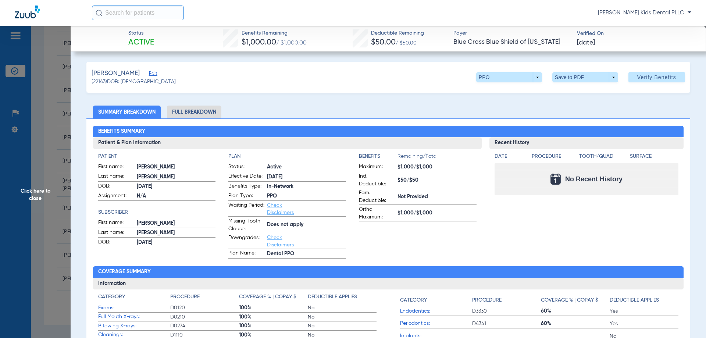
click at [192, 111] on li "Full Breakdown" at bounding box center [194, 112] width 54 height 13
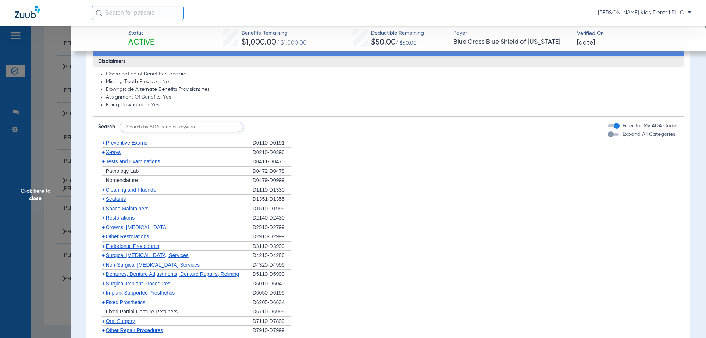
scroll to position [662, 0]
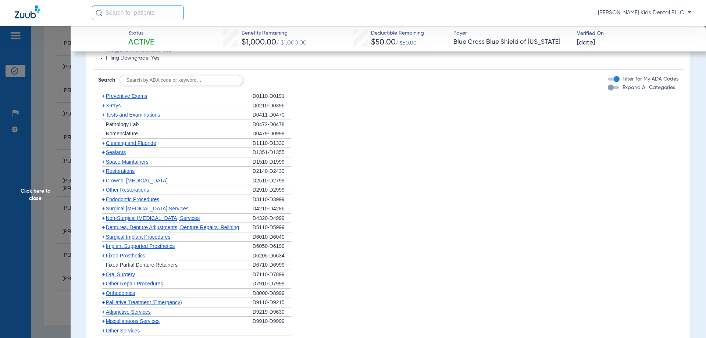
click at [104, 95] on span "+" at bounding box center [103, 96] width 3 height 6
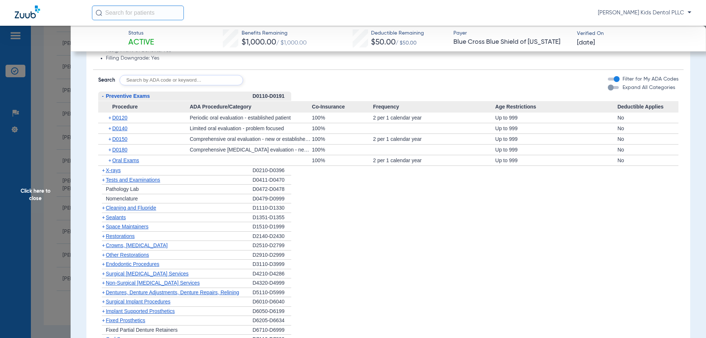
click at [102, 171] on span "+" at bounding box center [103, 170] width 3 height 6
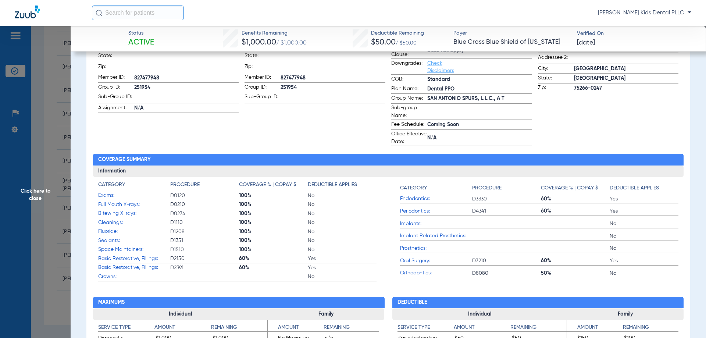
scroll to position [37, 0]
